Goal: Information Seeking & Learning: Find specific page/section

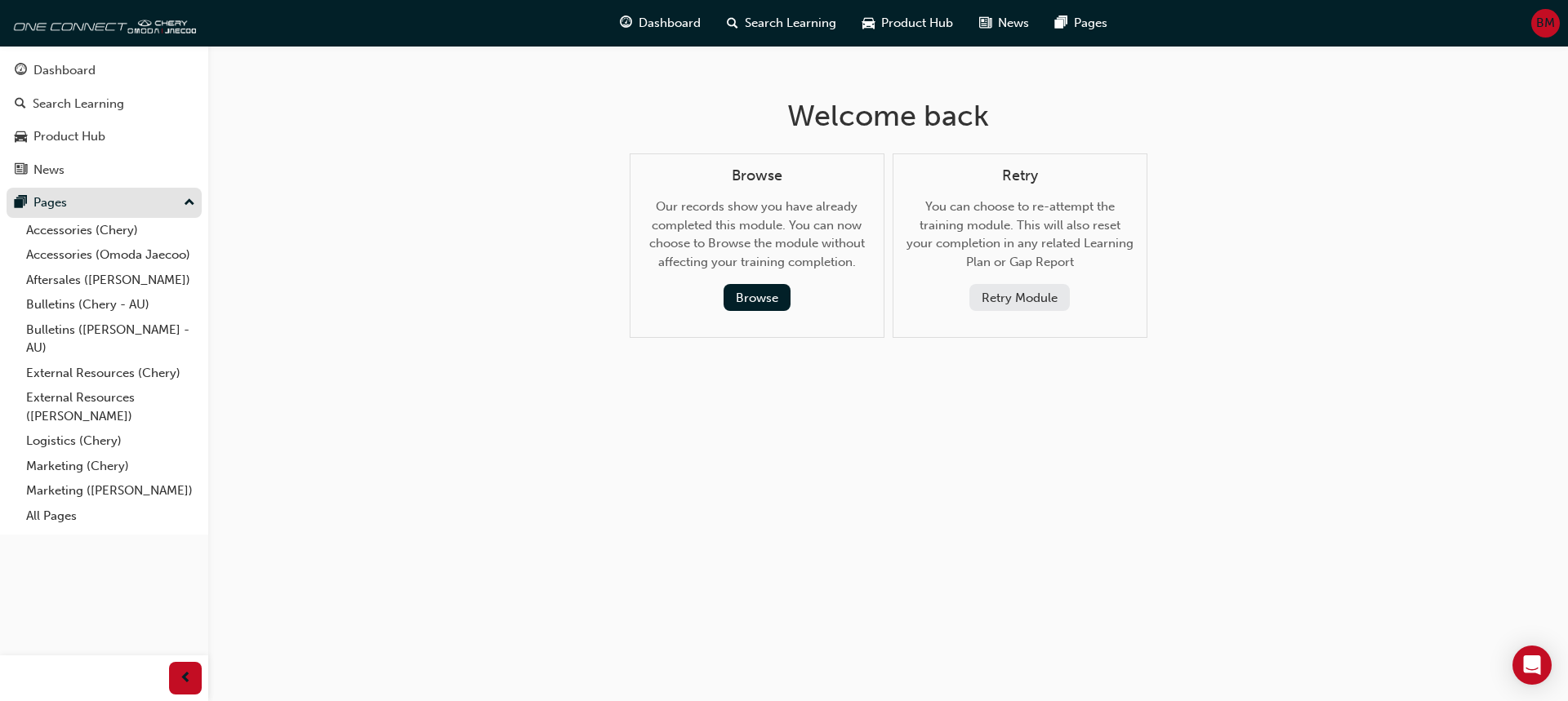
click at [44, 205] on div "Pages" at bounding box center [50, 202] width 33 height 18
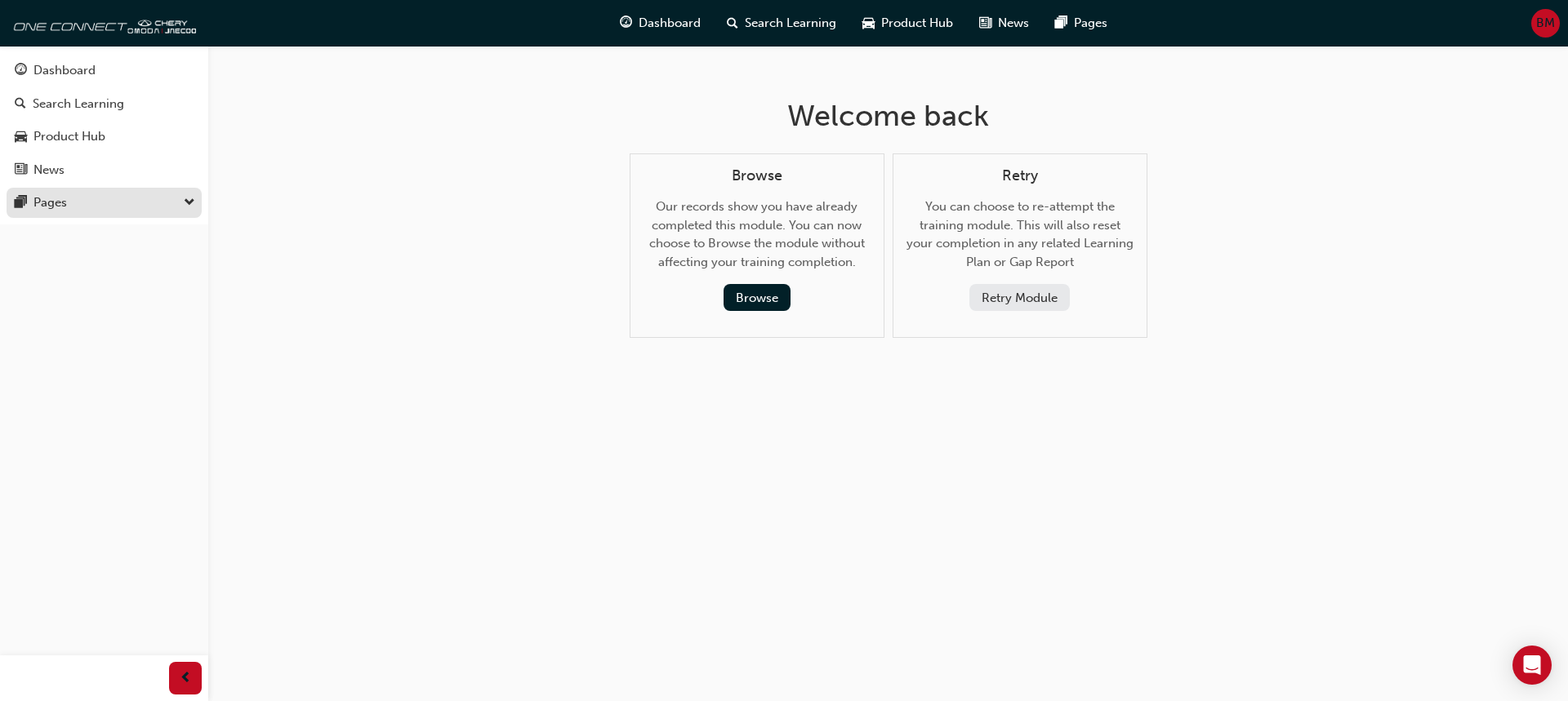
click at [93, 196] on div "Pages" at bounding box center [104, 202] width 179 height 20
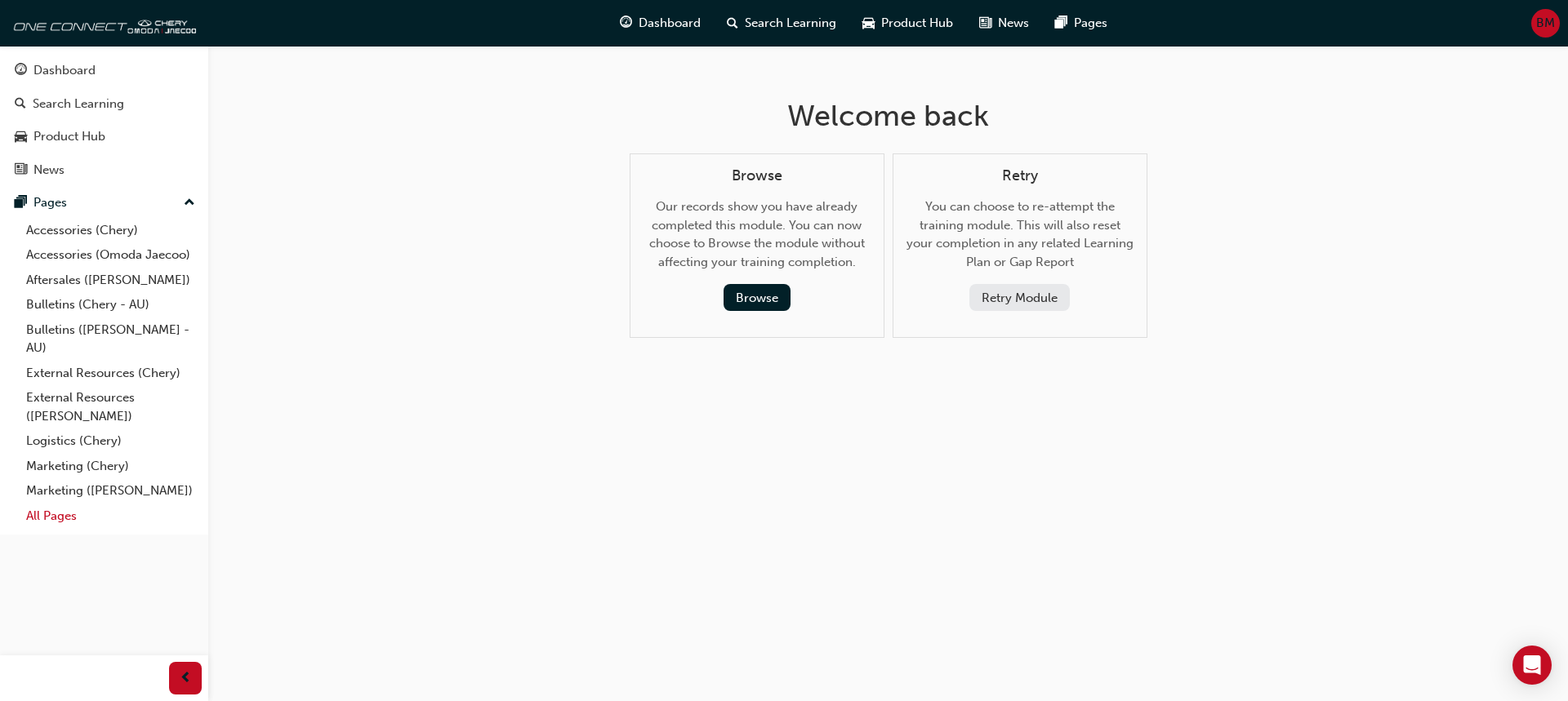
click at [74, 516] on link "All Pages" at bounding box center [111, 517] width 183 height 25
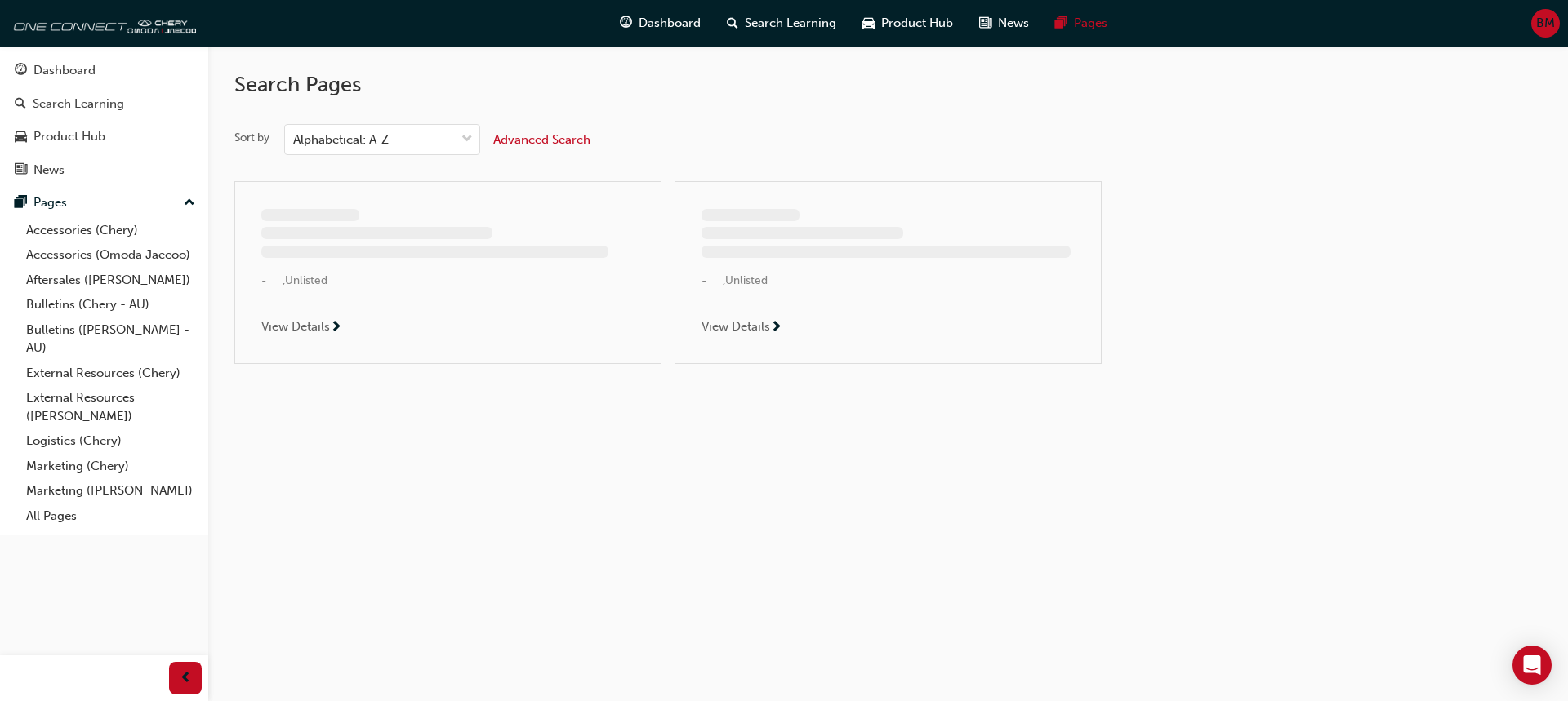
click at [550, 131] on div "Advanced Search" at bounding box center [542, 140] width 97 height 18
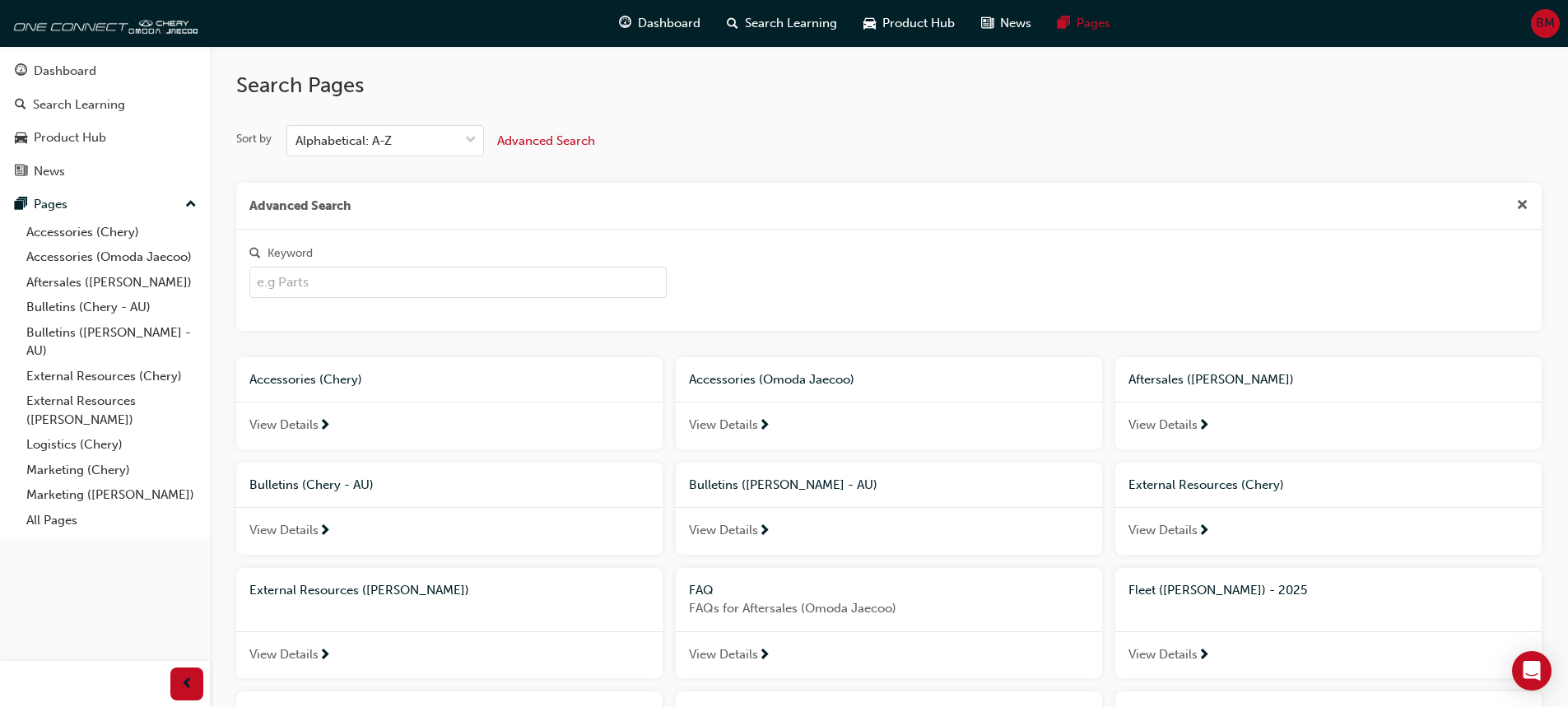
click at [301, 277] on input "Keyword" at bounding box center [458, 282] width 417 height 31
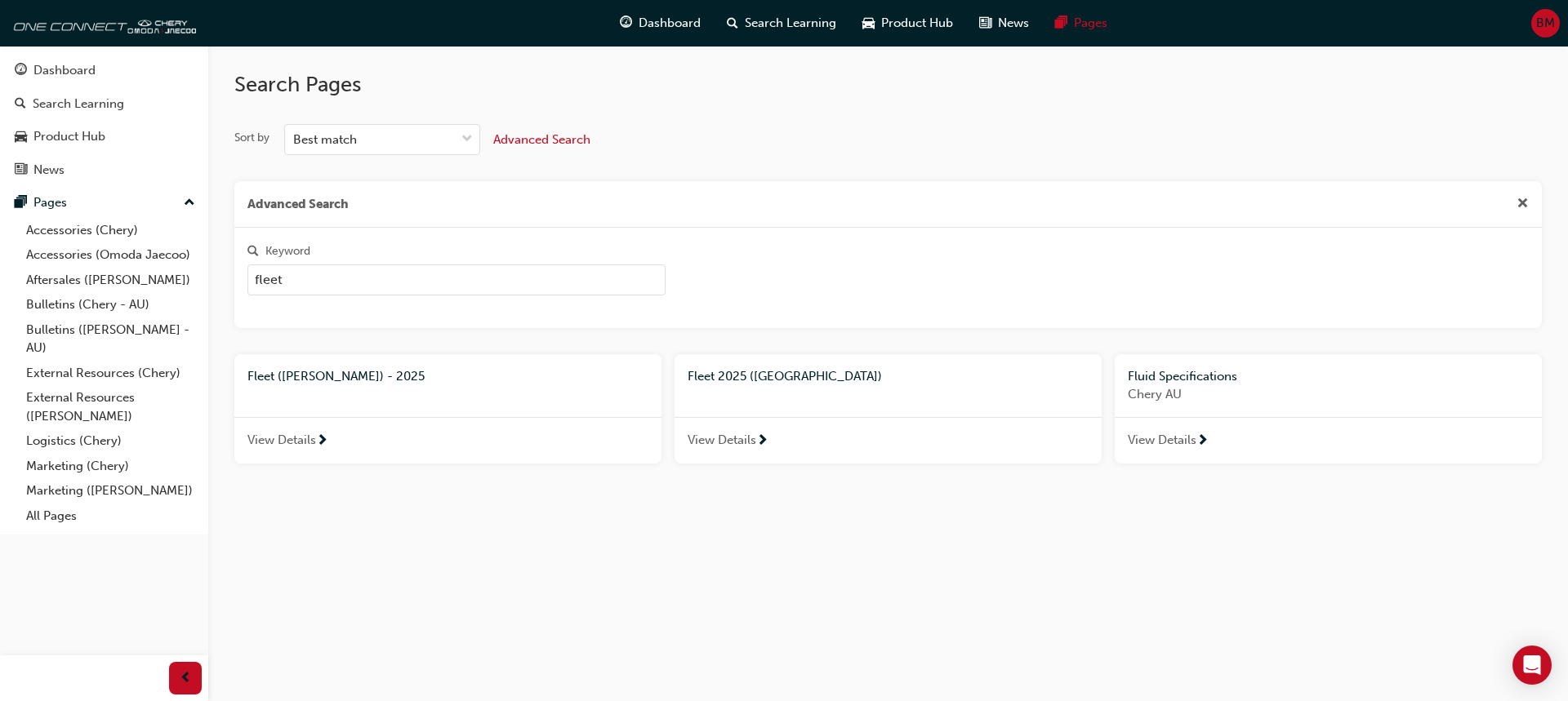
type input "fleet"
click at [795, 369] on div "Fleet 2025 ([GEOGRAPHIC_DATA])" at bounding box center [887, 376] width 401 height 18
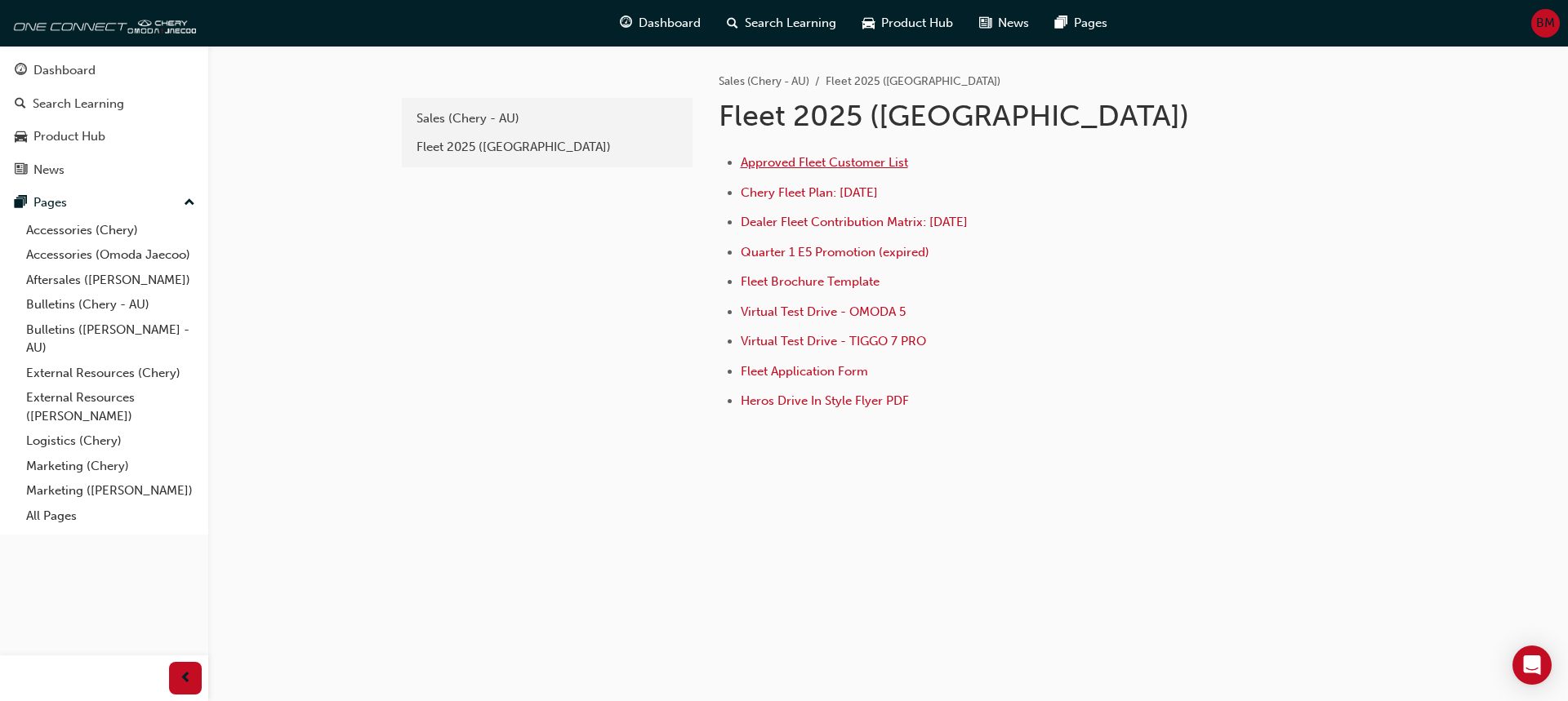
click at [832, 166] on span "Approved Fleet Customer List" at bounding box center [824, 162] width 167 height 15
